Goal: Information Seeking & Learning: Learn about a topic

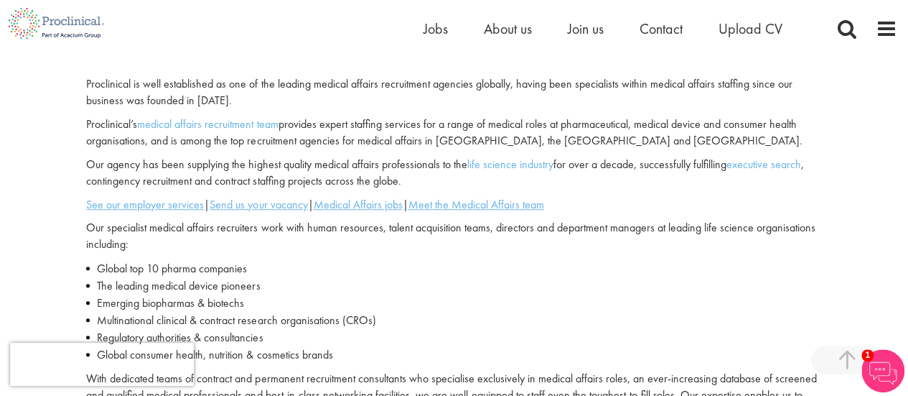
scroll to position [402, 0]
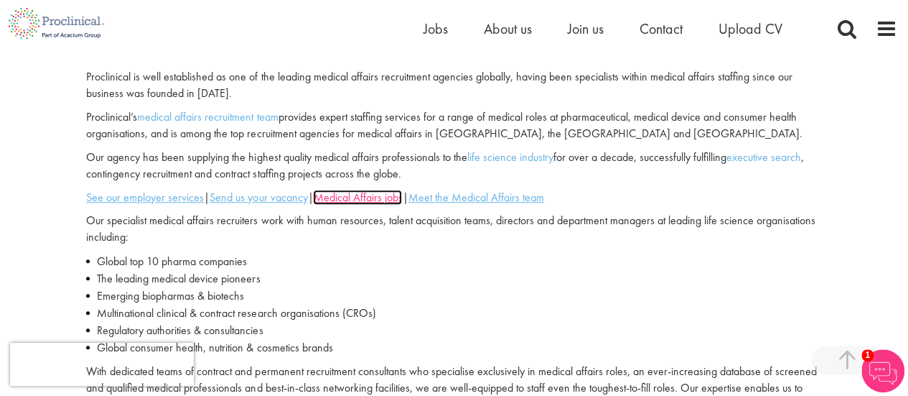
click at [373, 197] on u "Medical Affairs jobs" at bounding box center [357, 197] width 89 height 15
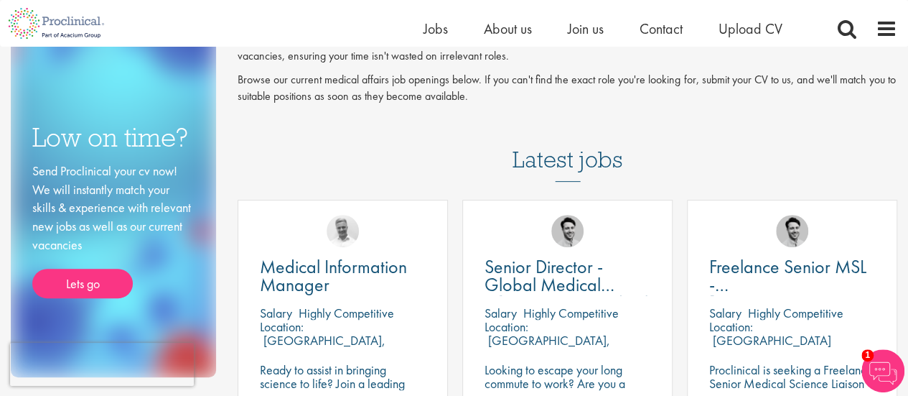
scroll to position [205, 0]
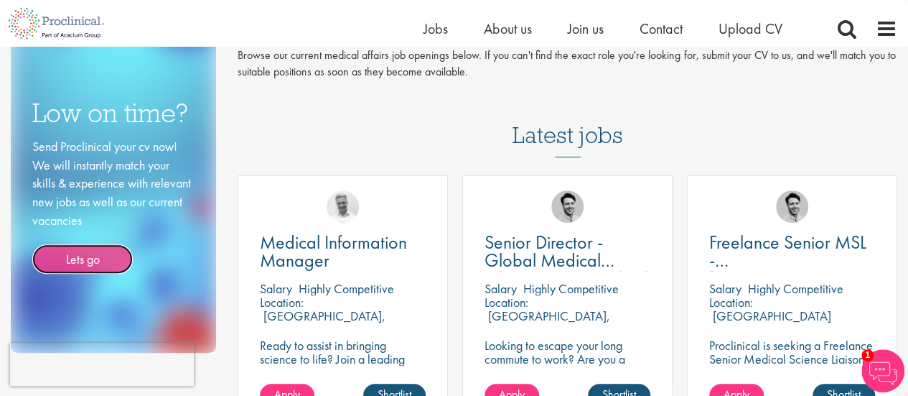
click at [103, 254] on link "Lets go" at bounding box center [82, 259] width 101 height 30
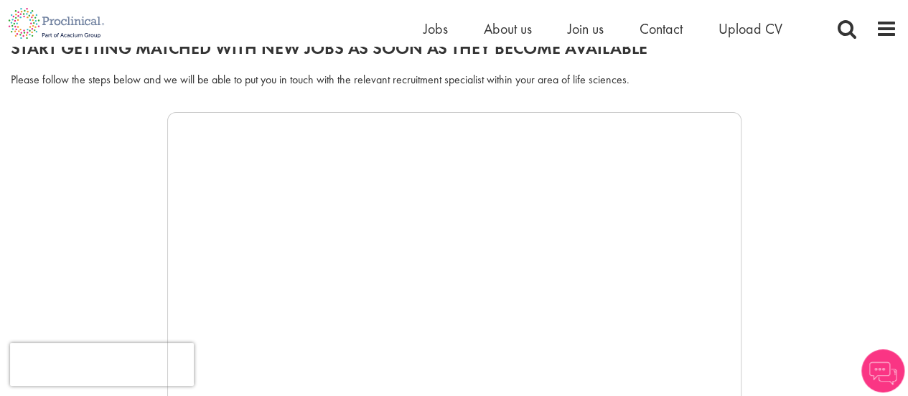
scroll to position [204, 0]
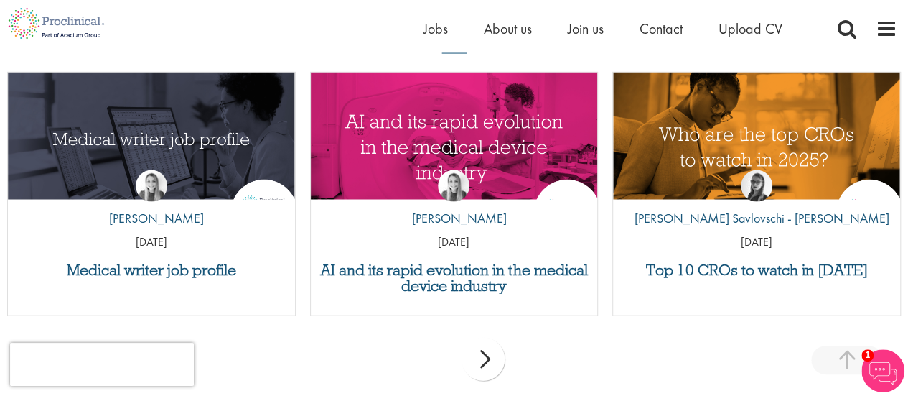
scroll to position [1449, 0]
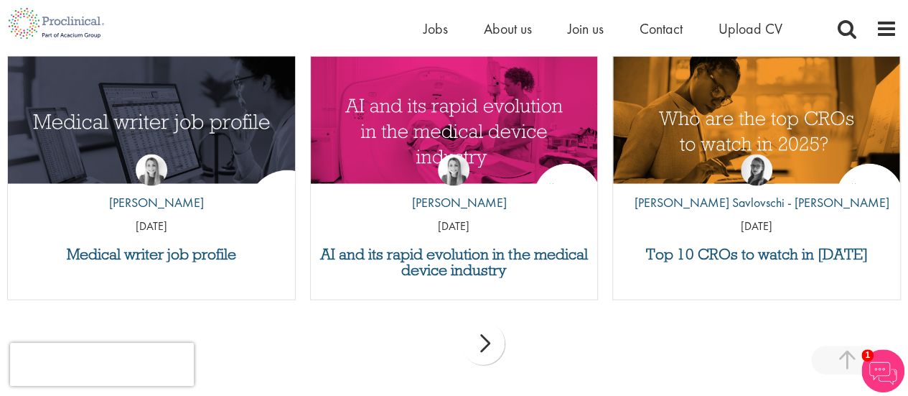
click at [184, 121] on img "Link to a post" at bounding box center [151, 131] width 344 height 179
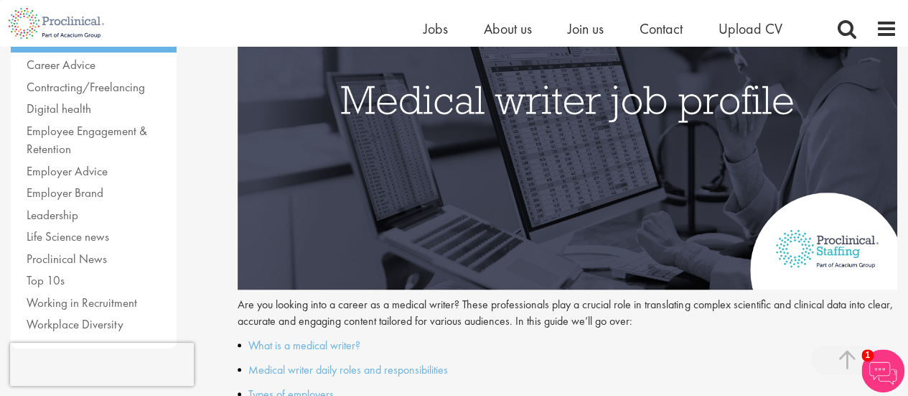
scroll to position [330, 0]
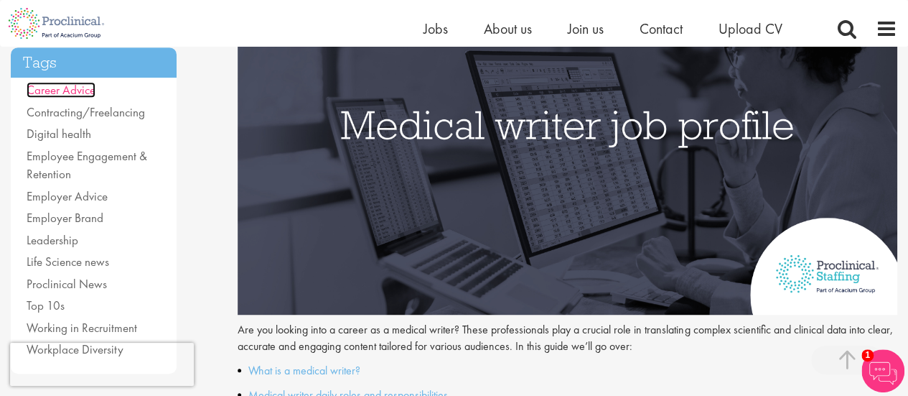
click at [53, 82] on link "Career Advice" at bounding box center [61, 90] width 69 height 16
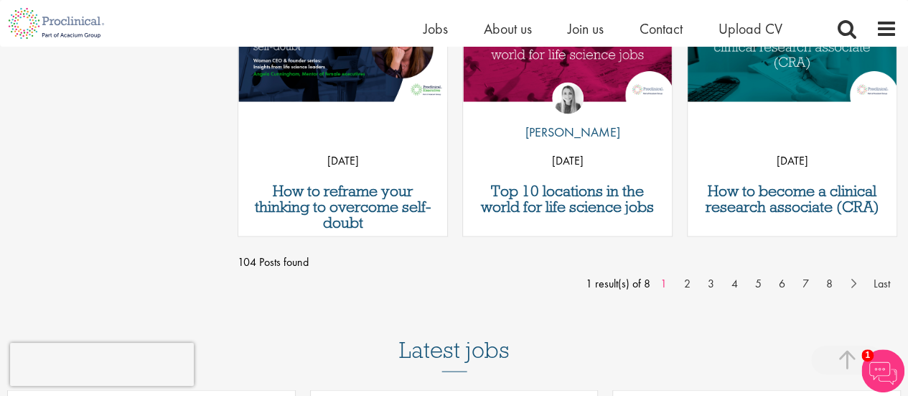
scroll to position [1317, 0]
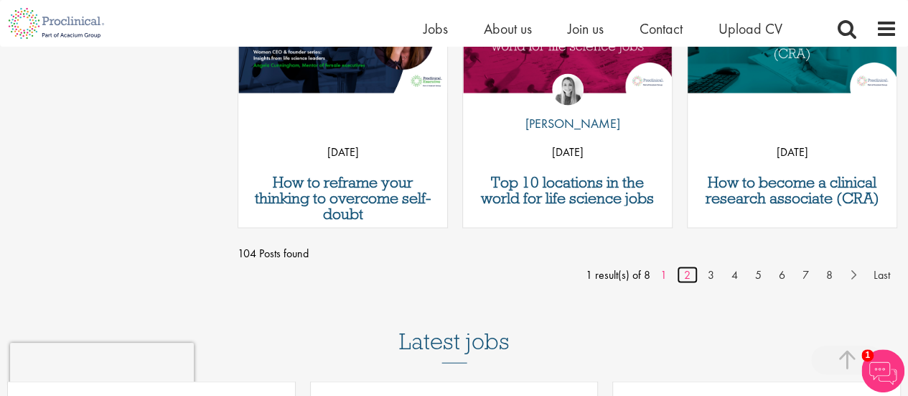
click at [687, 274] on link "2" at bounding box center [687, 274] width 21 height 17
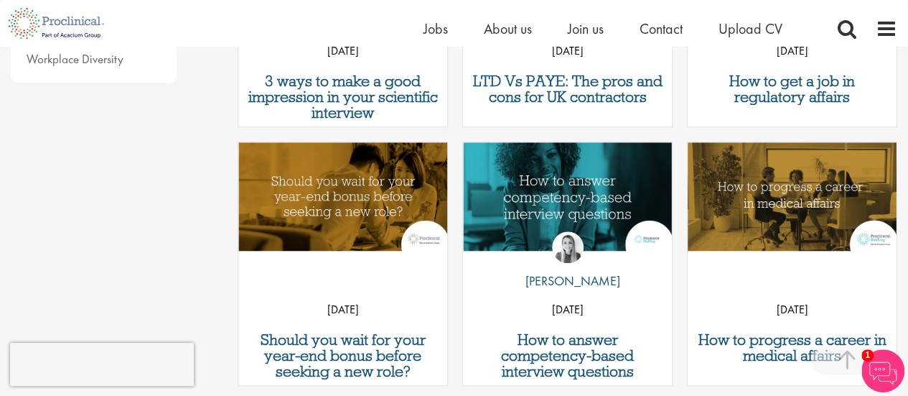
scroll to position [639, 0]
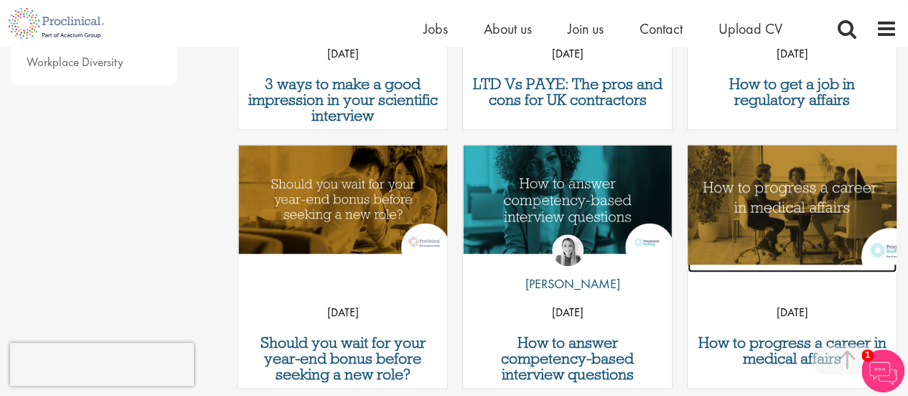
click at [801, 197] on img "Link to a post" at bounding box center [792, 199] width 251 height 130
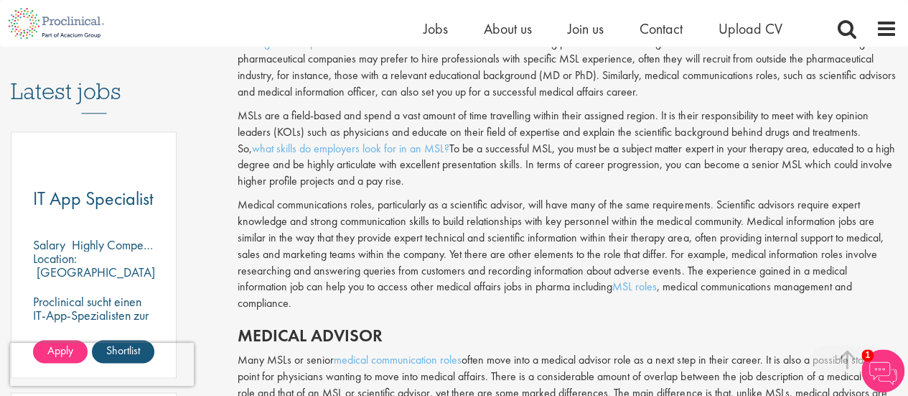
scroll to position [666, 0]
